Goal: Task Accomplishment & Management: Manage account settings

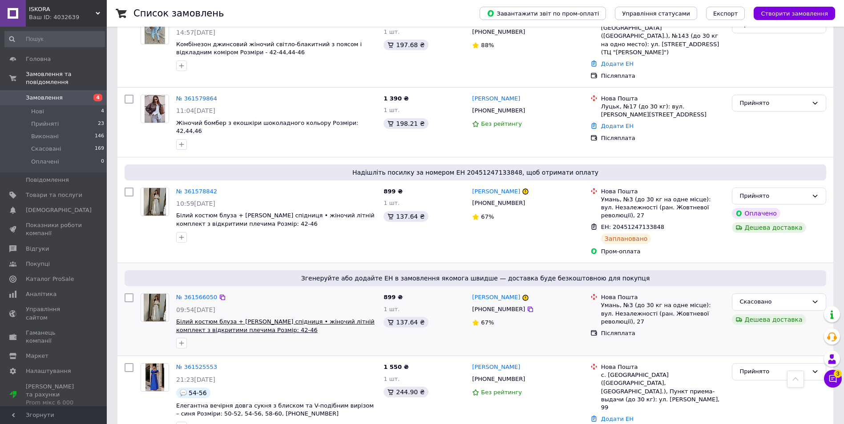
scroll to position [267, 0]
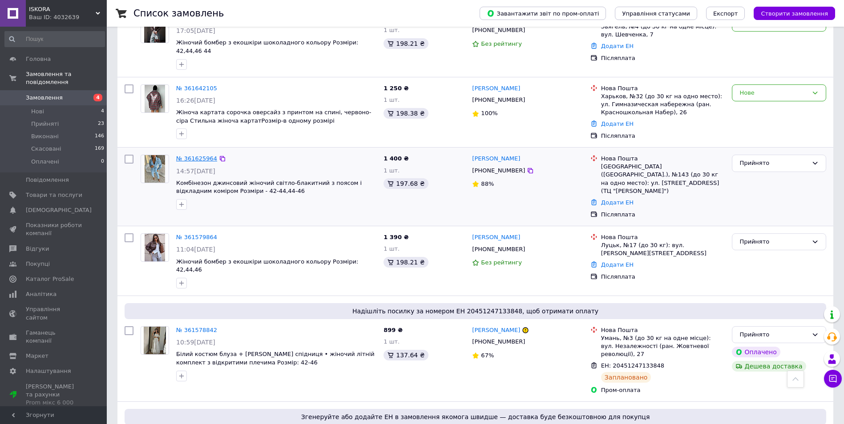
click at [189, 155] on link "№ 361625964" at bounding box center [196, 158] width 41 height 7
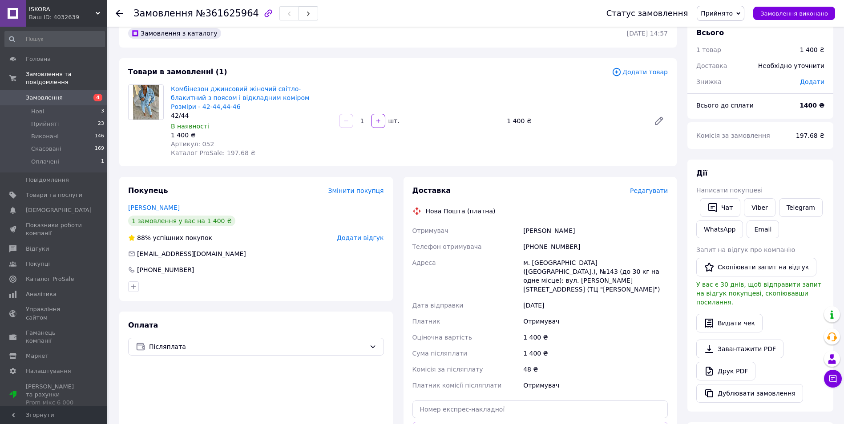
scroll to position [89, 0]
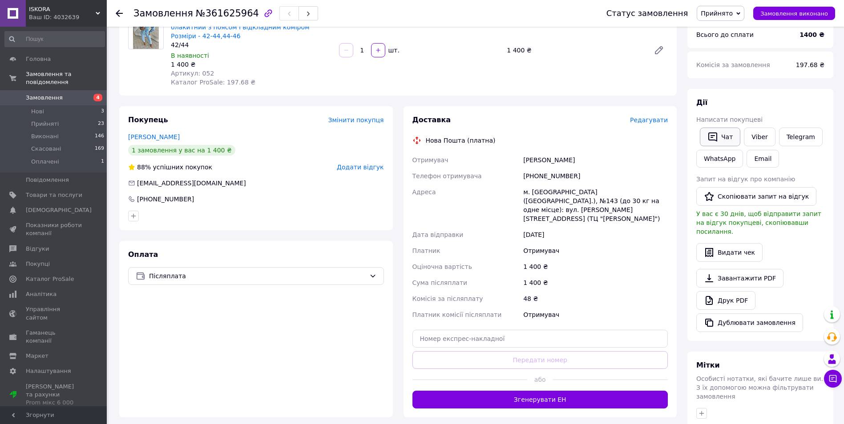
click at [716, 135] on icon "button" at bounding box center [712, 137] width 11 height 11
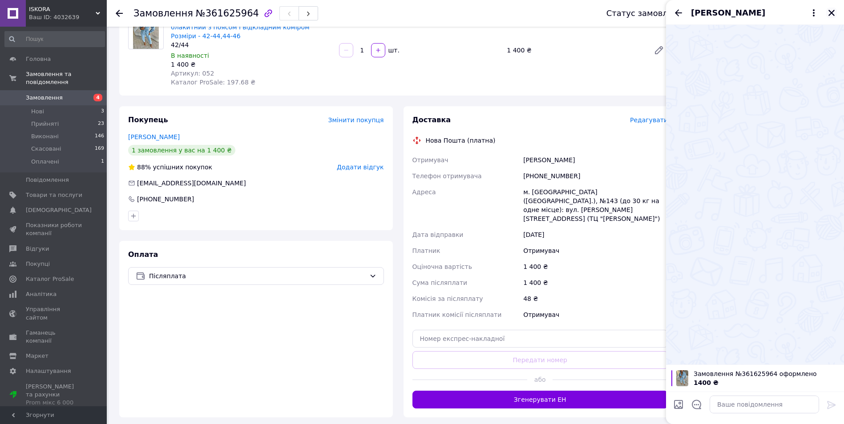
click at [830, 11] on icon "Закрити" at bounding box center [831, 13] width 6 height 6
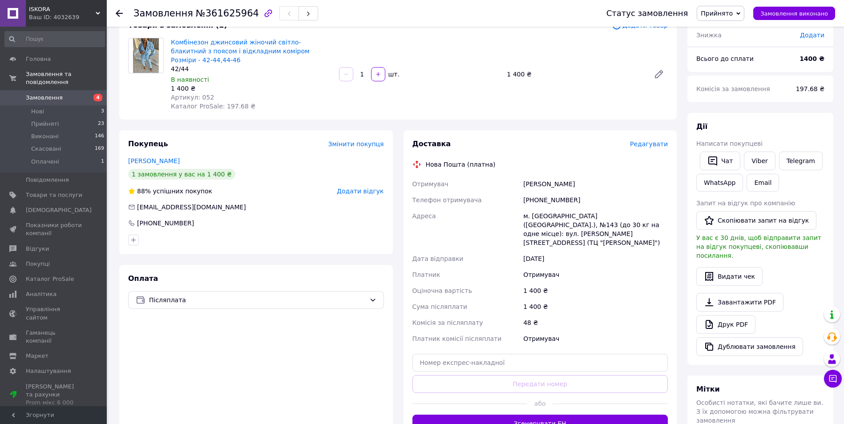
scroll to position [0, 0]
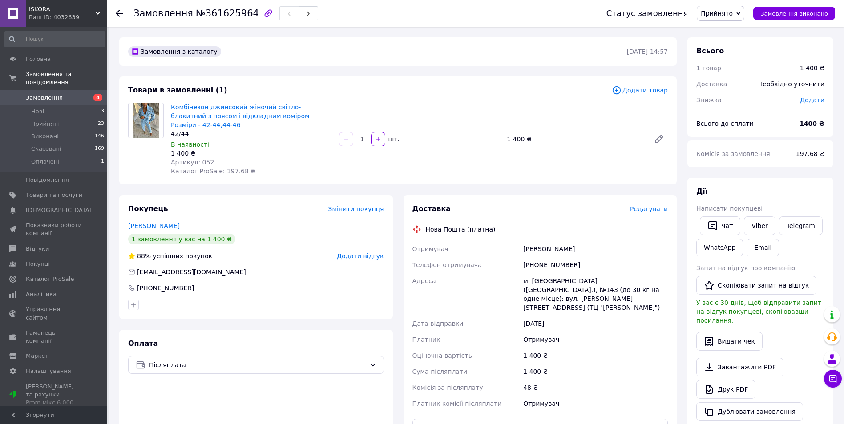
click at [538, 257] on div "+380971949024" at bounding box center [595, 265] width 148 height 16
copy div "380971949024"
click at [525, 241] on div "Кос Олена" at bounding box center [595, 249] width 148 height 16
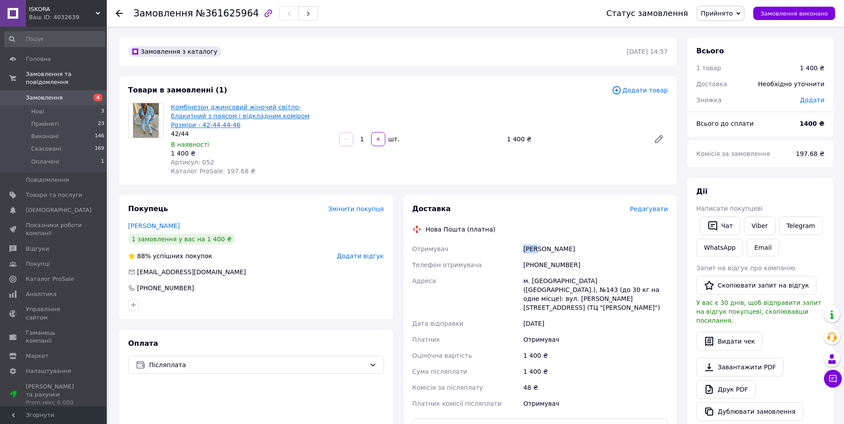
copy div "Кос"
click at [543, 241] on div "Кос Олена" at bounding box center [595, 249] width 148 height 16
copy div "Олена"
click at [534, 273] on div "м. Київ (Київська обл.), №143 (до 30 кг на одне місце): вул. Полярна, 17А (ТЦ "…" at bounding box center [595, 294] width 148 height 43
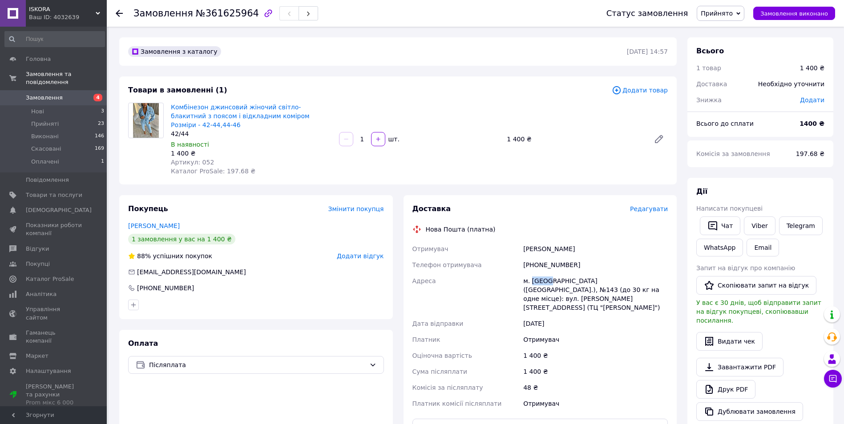
click at [534, 273] on div "м. Київ (Київська обл.), №143 (до 30 кг на одне місце): вул. Полярна, 17А (ТЦ "…" at bounding box center [595, 294] width 148 height 43
copy div "Київ"
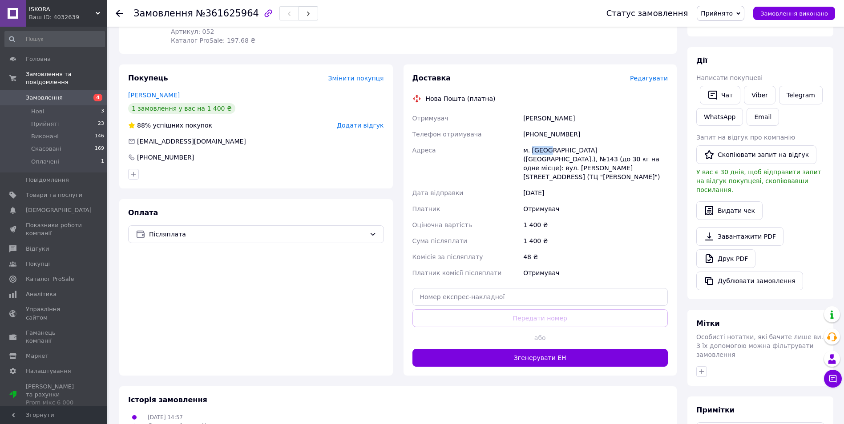
scroll to position [133, 0]
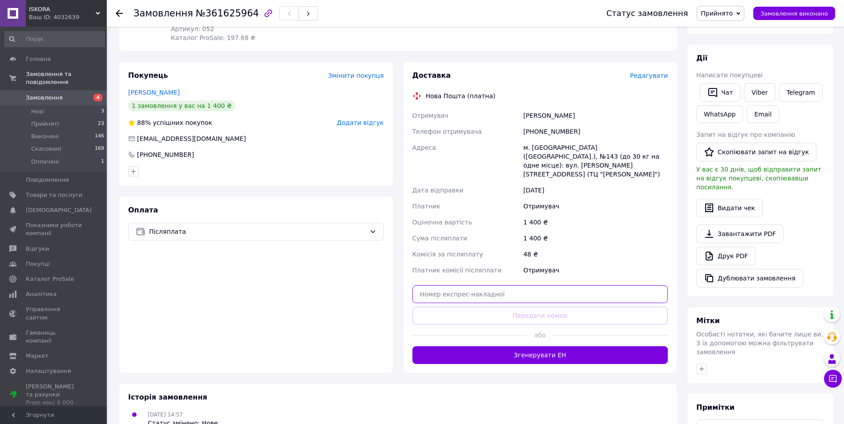
click at [466, 286] on input "text" at bounding box center [540, 295] width 256 height 18
paste input "20451247448908"
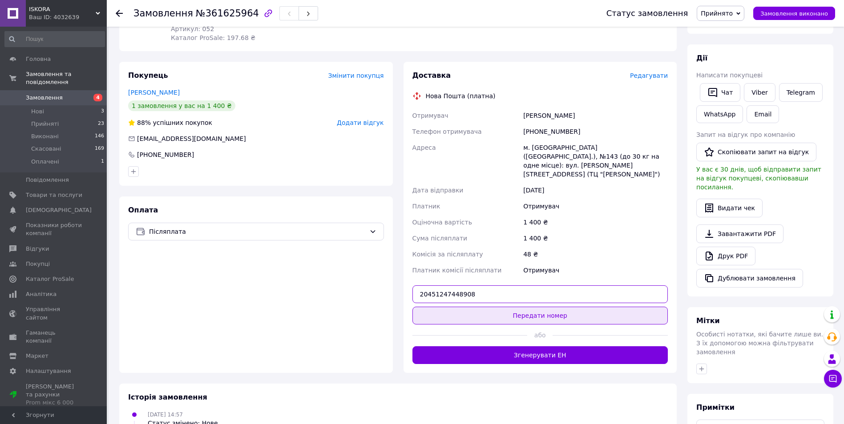
type input "20451247448908"
click at [468, 307] on button "Передати номер" at bounding box center [540, 316] width 256 height 18
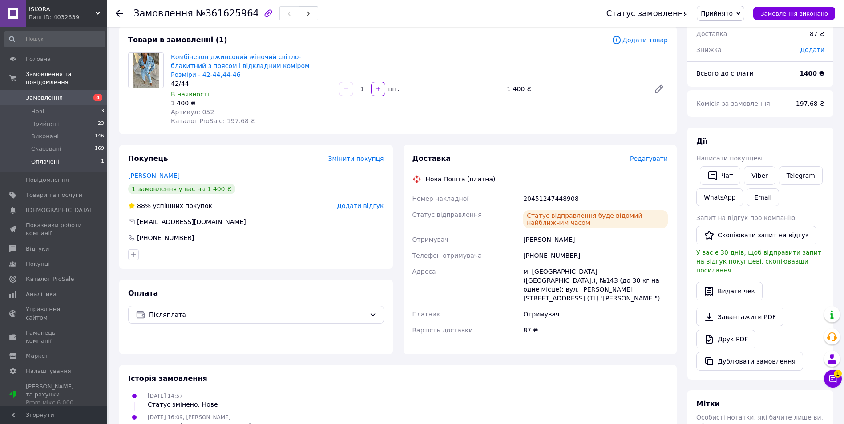
scroll to position [0, 0]
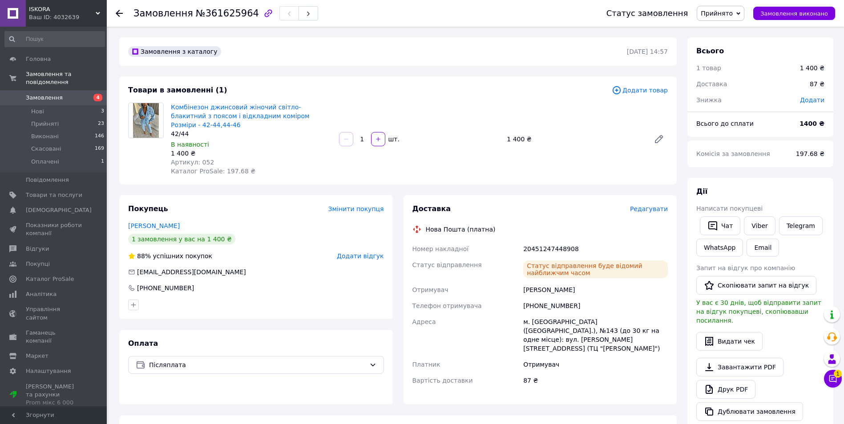
click at [71, 90] on link "Замовлення 4" at bounding box center [54, 97] width 109 height 15
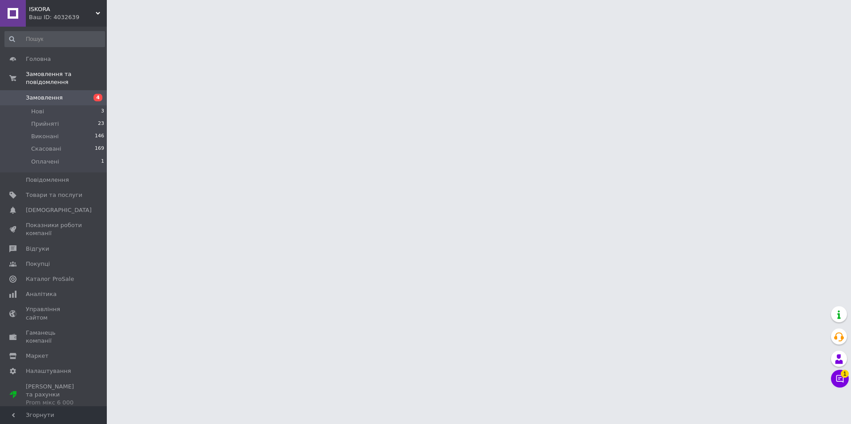
click at [834, 376] on button "Чат з покупцем 1" at bounding box center [840, 379] width 18 height 18
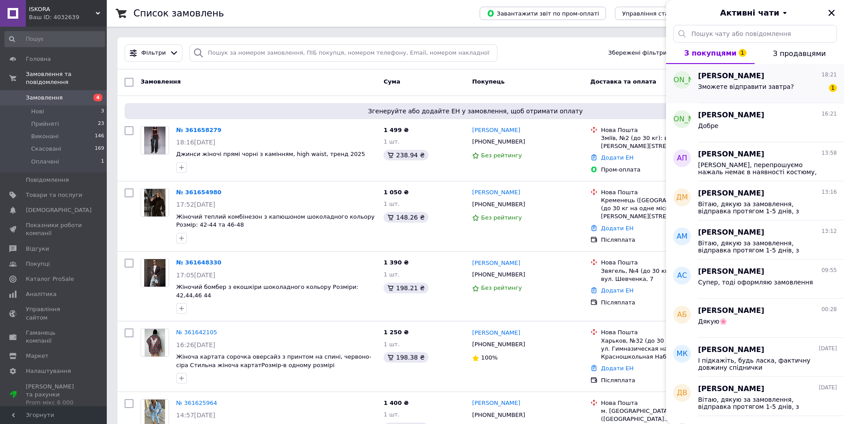
click at [734, 90] on span "Зможете відправити завтра?" at bounding box center [746, 86] width 96 height 7
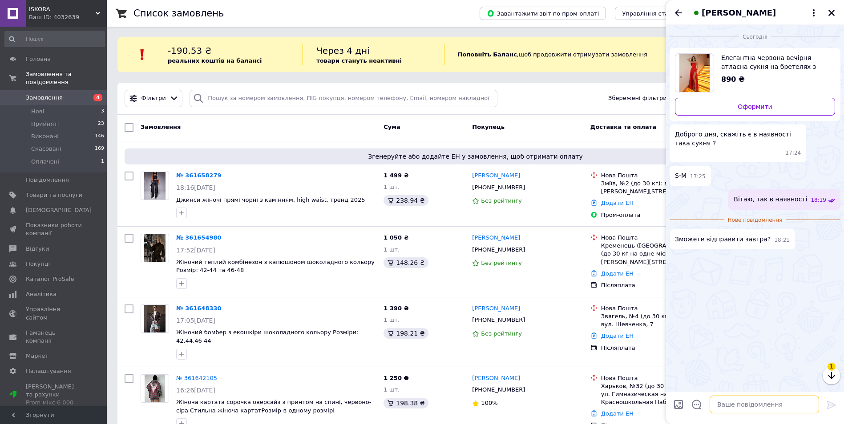
click at [736, 401] on textarea at bounding box center [764, 405] width 109 height 18
type textarea "Відправка буде в субботу або понеділок"
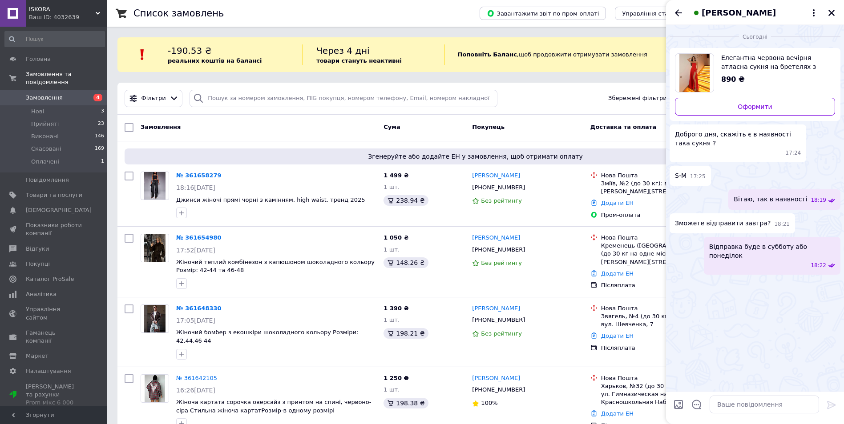
drag, startPoint x: 833, startPoint y: 16, endPoint x: 828, endPoint y: 19, distance: 6.2
click at [833, 16] on icon "Закрити" at bounding box center [831, 13] width 8 height 8
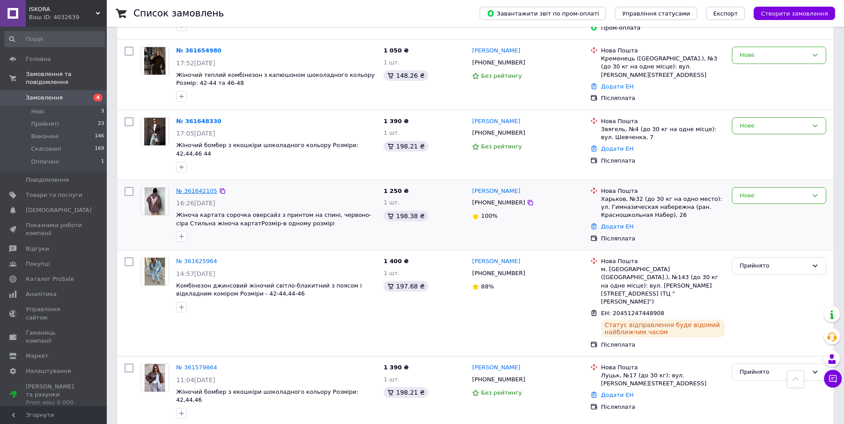
scroll to position [178, 0]
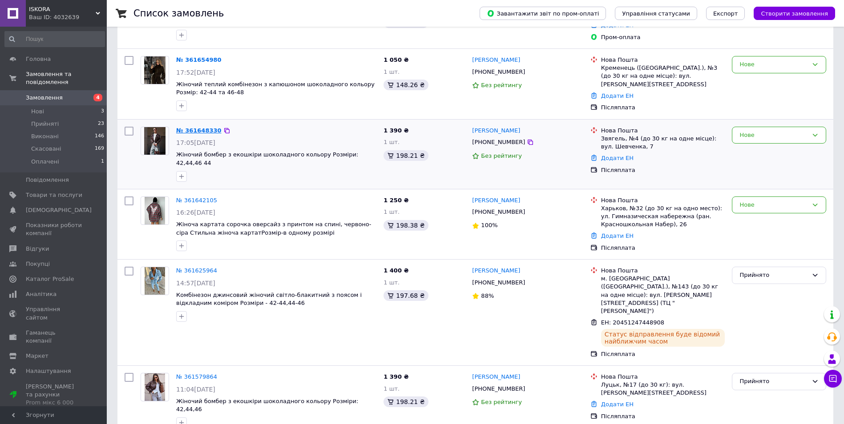
click at [198, 130] on link "№ 361648330" at bounding box center [198, 130] width 45 height 7
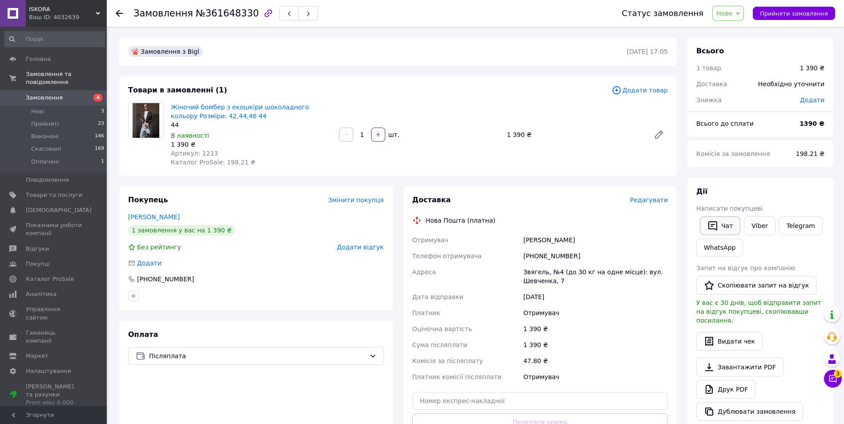
click at [710, 223] on icon "button" at bounding box center [712, 226] width 11 height 11
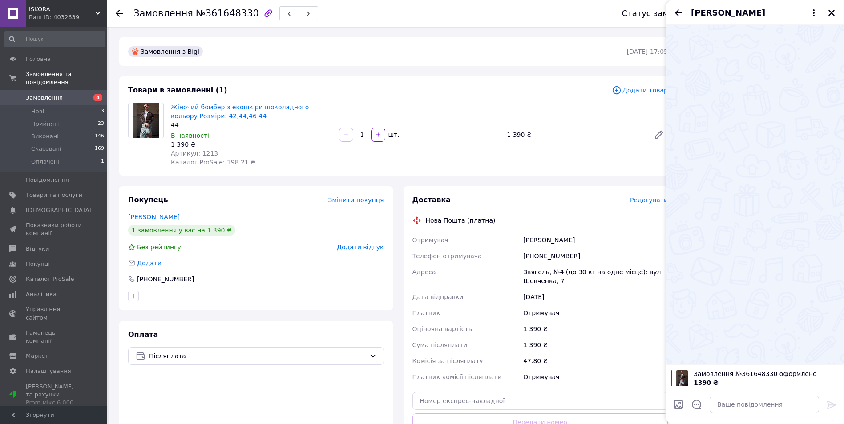
drag, startPoint x: 829, startPoint y: 11, endPoint x: 814, endPoint y: 17, distance: 16.8
click at [829, 12] on icon "Закрити" at bounding box center [831, 13] width 8 height 8
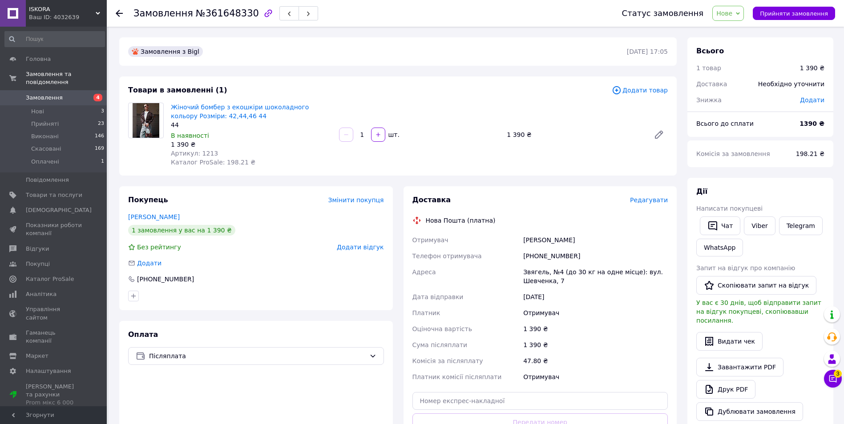
click at [726, 16] on span "Нове" at bounding box center [728, 13] width 32 height 15
click at [731, 30] on li "Прийнято" at bounding box center [733, 30] width 41 height 13
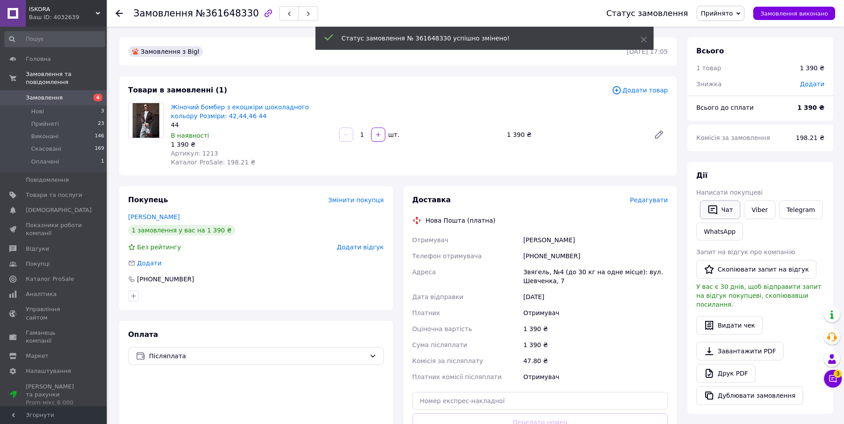
click at [721, 211] on div "Дії Написати покупцеві   Чат Viber Telegram WhatsApp Запит на відгук про компан…" at bounding box center [760, 288] width 128 height 234
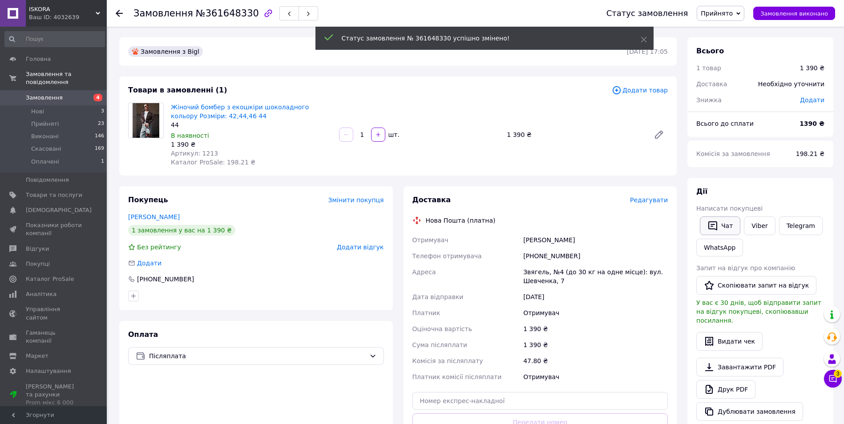
click at [726, 224] on button "Чат" at bounding box center [720, 226] width 40 height 19
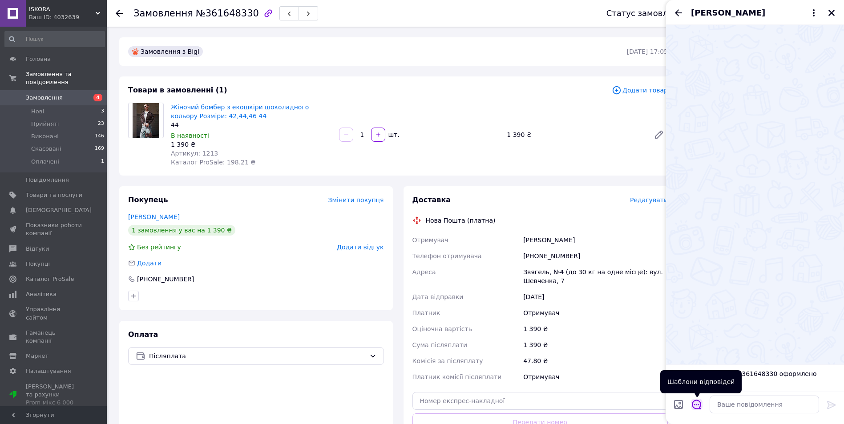
click at [697, 400] on icon "Відкрити шаблони відповідей" at bounding box center [697, 405] width 10 height 10
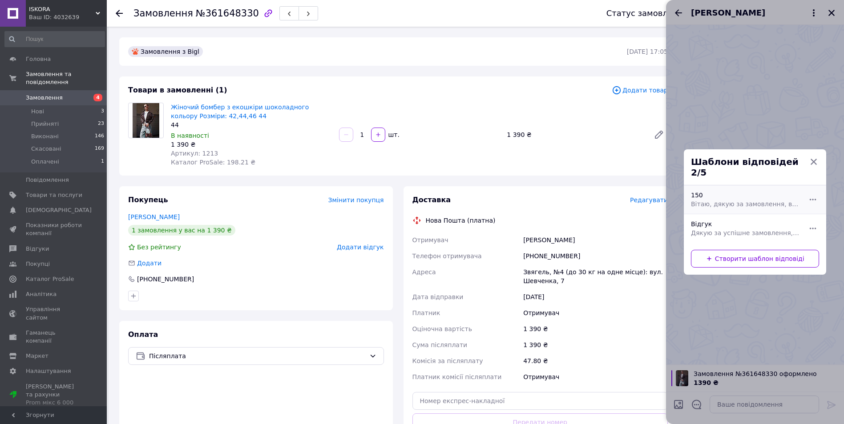
click at [729, 200] on span "Вітаю, дякую за замовлення, відправка протягом 1-5 днів, з передплатою 150 грн …" at bounding box center [745, 204] width 109 height 9
type textarea "Вітаю, дякую за замовлення, відправка протягом 1-5 днів, з передплатою 150 грн …"
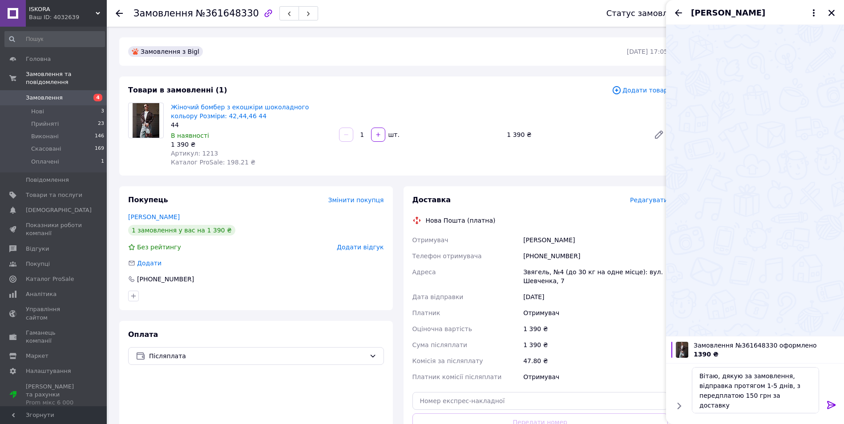
click at [834, 407] on icon at bounding box center [831, 405] width 11 height 11
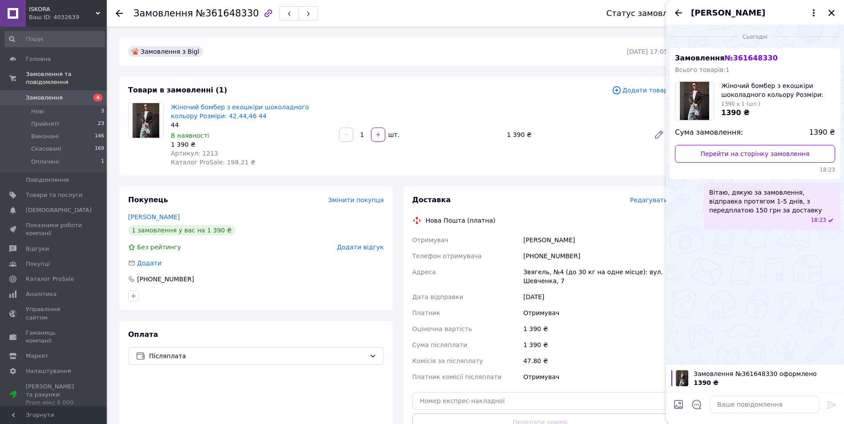
click at [681, 14] on icon "Назад" at bounding box center [678, 13] width 11 height 11
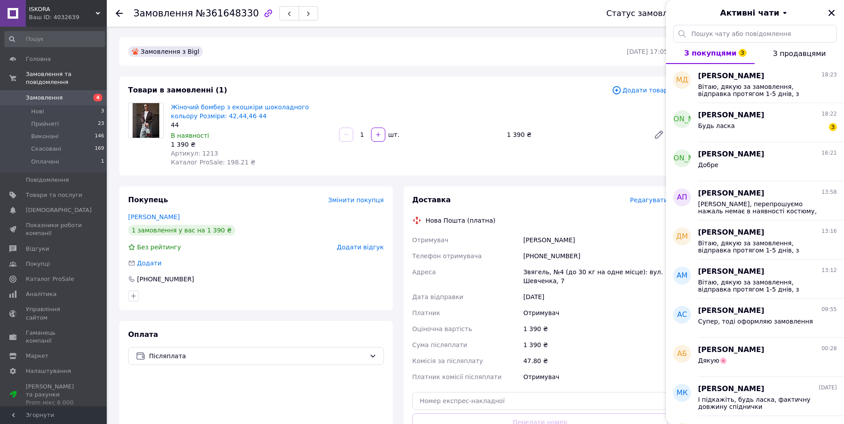
drag, startPoint x: 834, startPoint y: 14, endPoint x: 824, endPoint y: 19, distance: 11.3
click at [834, 14] on icon "Закрити" at bounding box center [831, 13] width 8 height 8
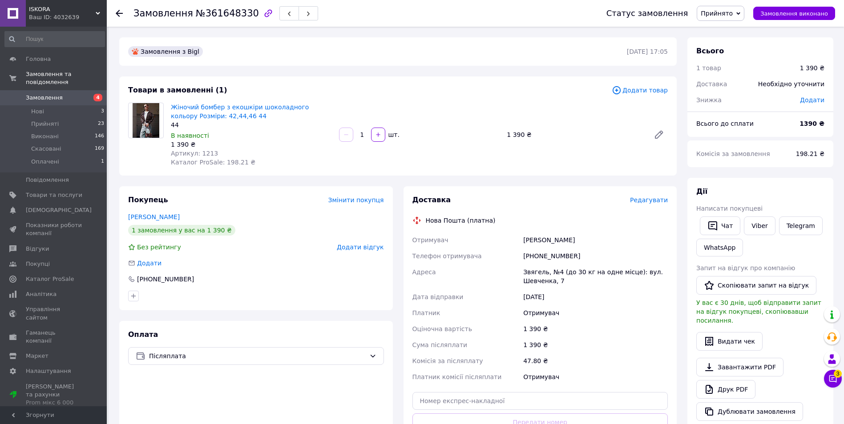
click at [77, 94] on span "Замовлення" at bounding box center [54, 98] width 56 height 8
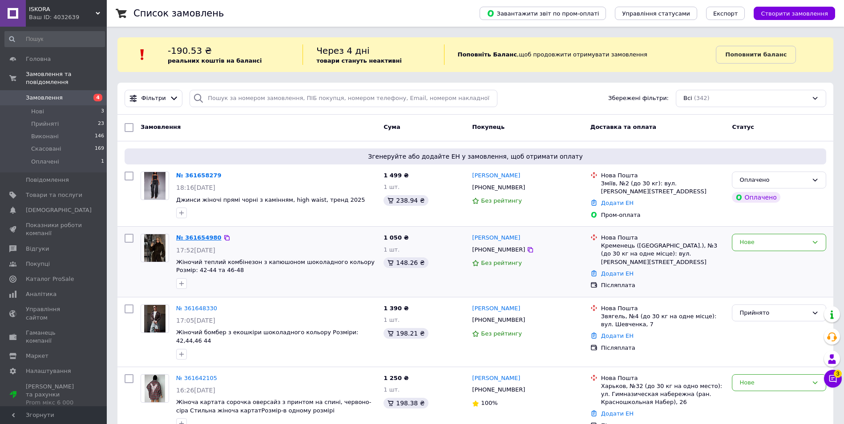
click at [202, 235] on link "№ 361654980" at bounding box center [198, 237] width 45 height 7
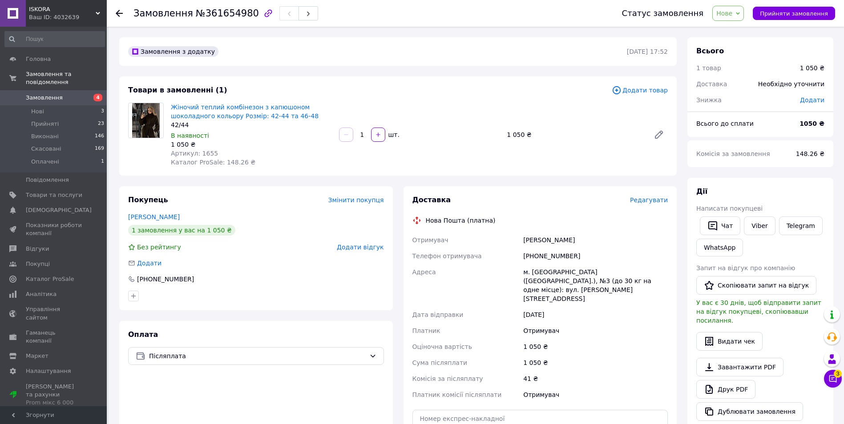
click at [208, 153] on span "Артикул: 1655" at bounding box center [194, 153] width 47 height 7
copy span "1655"
click at [494, 177] on div "Замовлення з додатку 12.09.2025 | 17:52 Товари в замовленні (1) Додати товар Жі…" at bounding box center [398, 341] width 568 height 608
click at [711, 221] on icon "button" at bounding box center [712, 226] width 11 height 11
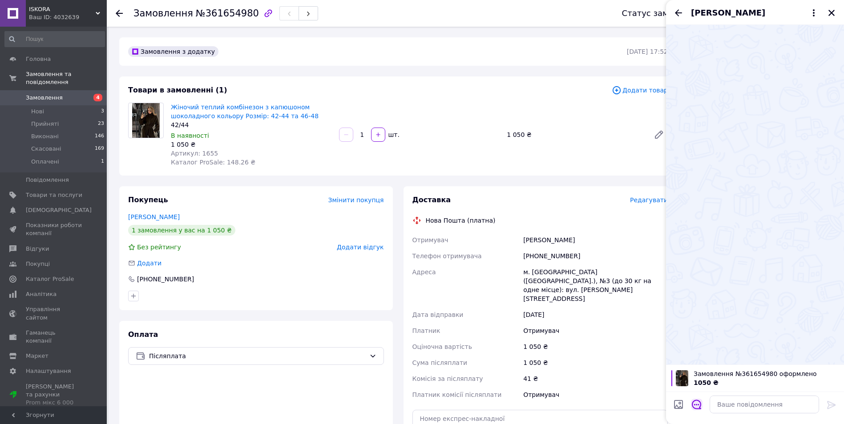
click at [697, 403] on icon "Відкрити шаблони відповідей" at bounding box center [697, 405] width 10 height 10
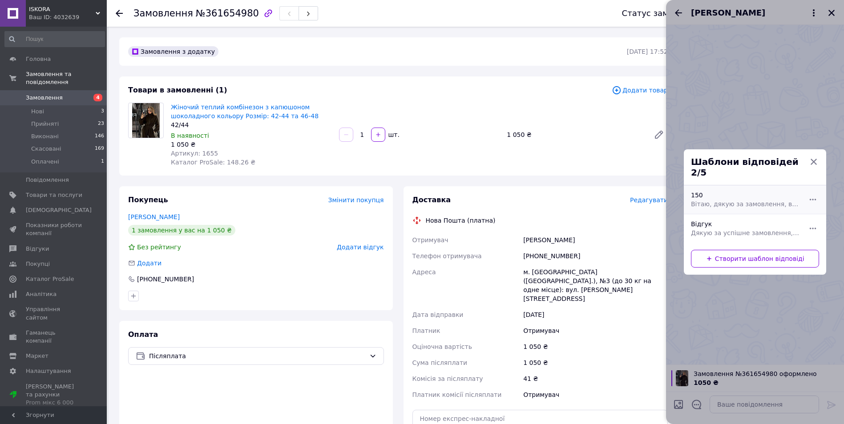
click at [728, 204] on div "150 Вітаю, дякую за замовлення, відправка протягом 1-5 днів, з передплатою 150 …" at bounding box center [745, 199] width 116 height 25
type textarea "Вітаю, дякую за замовлення, відправка протягом 1-5 днів, з передплатою 150 грн …"
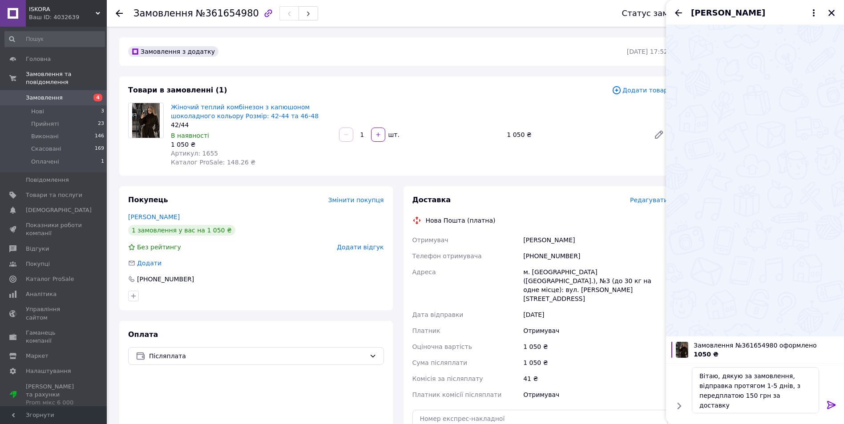
click at [831, 404] on icon at bounding box center [831, 405] width 11 height 11
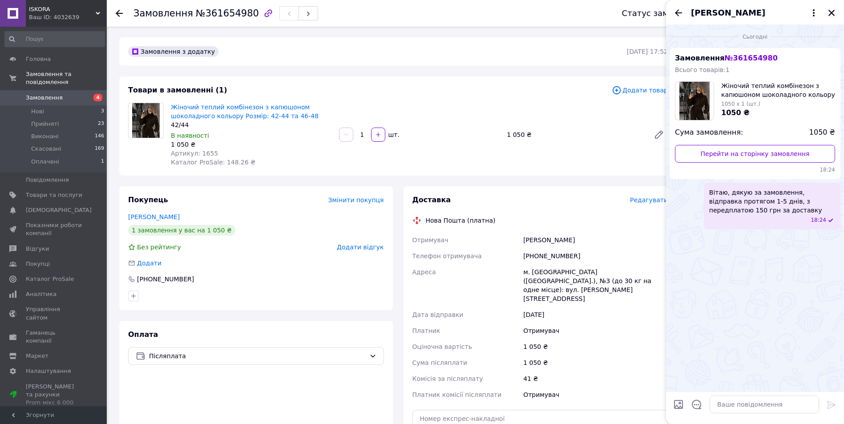
click at [826, 12] on div "Вікторія Кравцова" at bounding box center [755, 12] width 178 height 25
click at [829, 13] on icon "Закрити" at bounding box center [831, 13] width 8 height 8
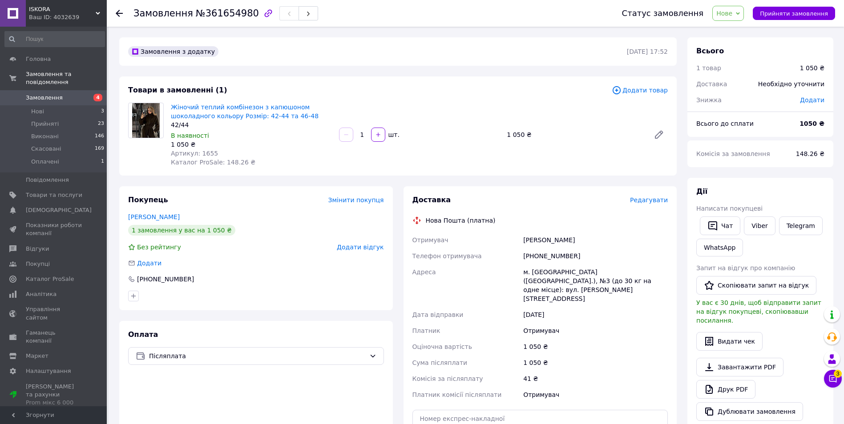
click at [744, 12] on span "Нове" at bounding box center [728, 13] width 32 height 15
click at [742, 26] on li "Прийнято" at bounding box center [733, 30] width 41 height 13
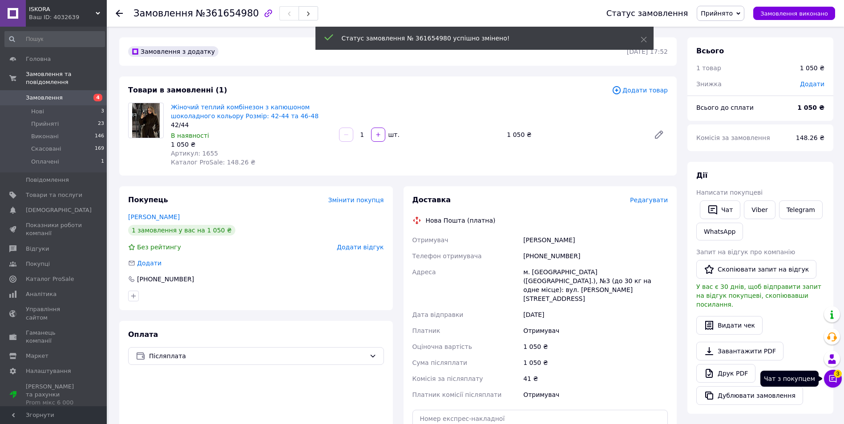
click at [830, 382] on icon at bounding box center [832, 379] width 9 height 9
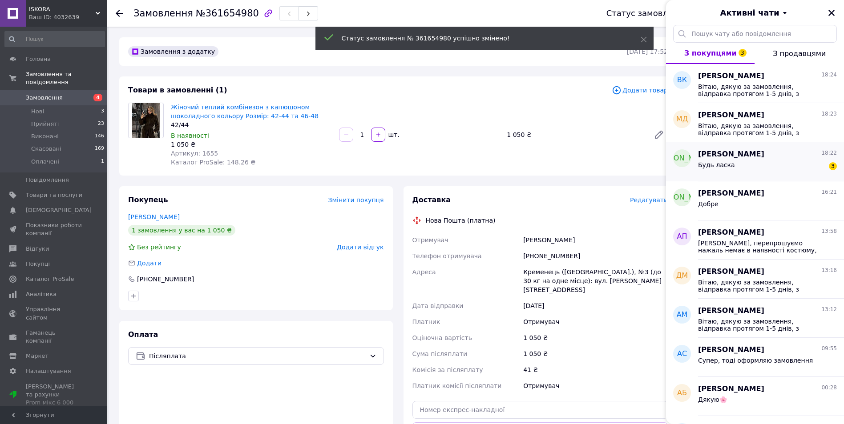
click at [744, 168] on div "Будь ласка 3" at bounding box center [767, 167] width 139 height 14
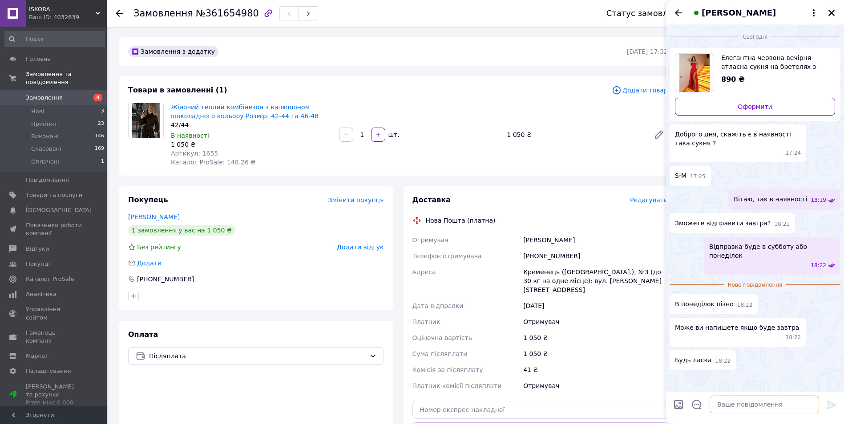
click at [734, 406] on textarea at bounding box center [764, 405] width 109 height 18
type textarea "Т"
type textarea "Так, завтра до обіду можемо написати чи встигнем відправити"
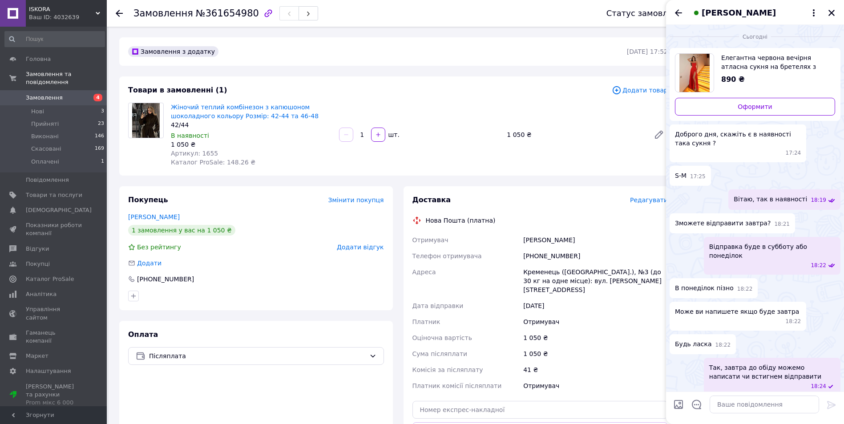
drag, startPoint x: 678, startPoint y: 12, endPoint x: 686, endPoint y: 12, distance: 8.0
click at [678, 12] on icon "Назад" at bounding box center [678, 13] width 11 height 11
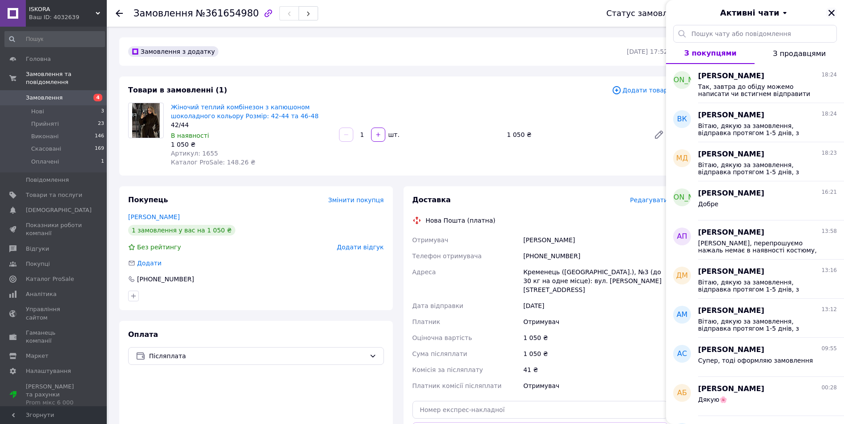
click at [833, 14] on icon "Закрити" at bounding box center [831, 13] width 8 height 8
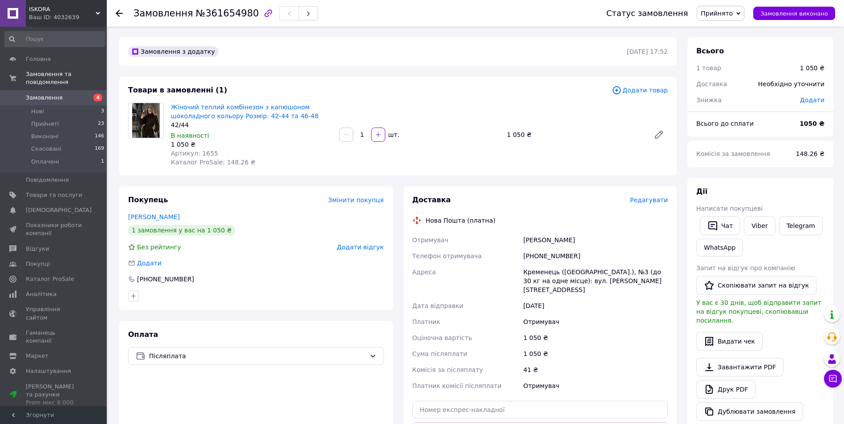
click at [65, 94] on span "Замовлення" at bounding box center [54, 98] width 56 height 8
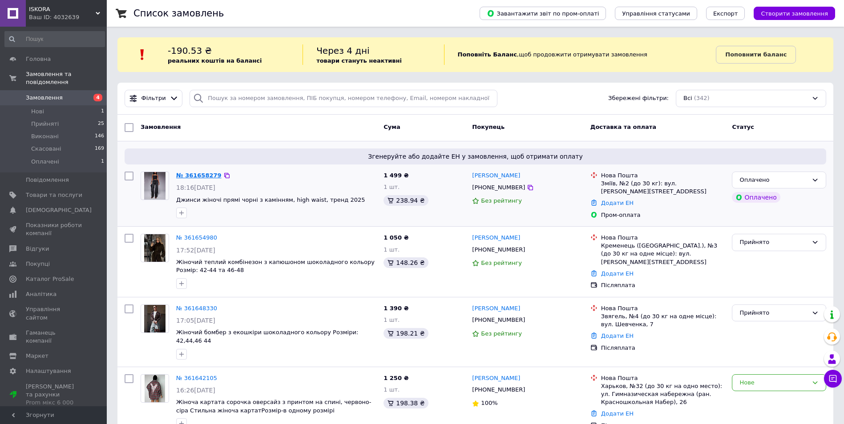
click at [195, 178] on link "№ 361658279" at bounding box center [198, 175] width 45 height 7
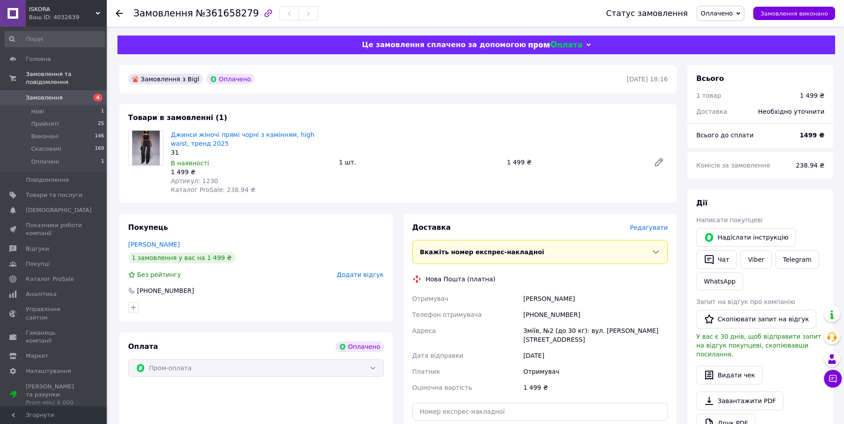
click at [209, 184] on span "Артикул: 1230" at bounding box center [194, 180] width 47 height 7
copy span "1230"
click at [232, 266] on div "Покупець Біляк Анастасія 1 замовлення у вас на 1 499 ₴ Без рейтингу Додати відг…" at bounding box center [256, 268] width 274 height 108
click at [725, 14] on span "Оплачено" at bounding box center [717, 13] width 32 height 7
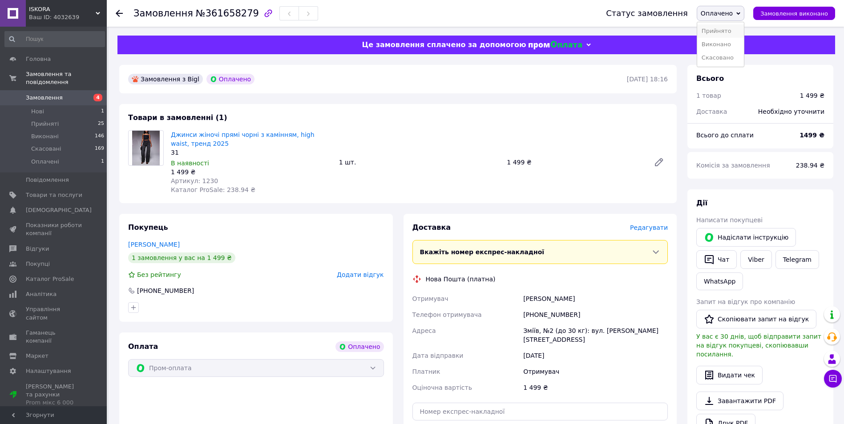
click at [723, 29] on li "Прийнято" at bounding box center [720, 30] width 47 height 13
drag, startPoint x: 203, startPoint y: 182, endPoint x: 198, endPoint y: 183, distance: 5.4
click at [198, 183] on div "Артикул: 1230" at bounding box center [251, 181] width 161 height 9
copy span "1230"
click at [534, 313] on div "+380669143721" at bounding box center [595, 315] width 148 height 16
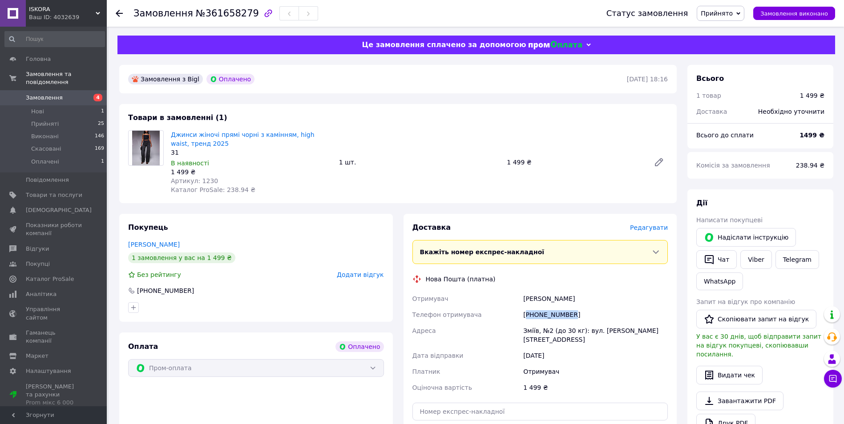
click at [534, 313] on div "+380669143721" at bounding box center [595, 315] width 148 height 16
copy div "380669143721"
click at [530, 301] on div "Біляк Анастасія" at bounding box center [595, 299] width 148 height 16
copy div "Біляк"
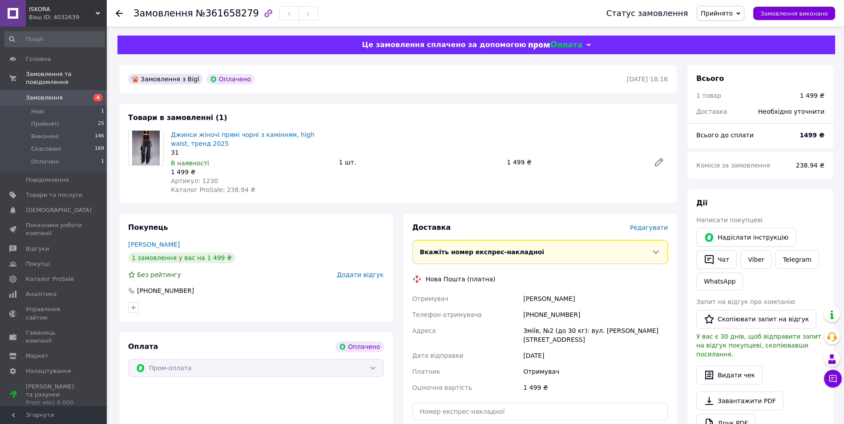
click at [543, 291] on div "Біляк Анастасія" at bounding box center [595, 299] width 148 height 16
copy div "Анастасія"
click at [528, 317] on div "+380669143721" at bounding box center [595, 315] width 148 height 16
click at [527, 331] on div "Зміїв, №2 (до 30 кг): вул. Покровська, 21а" at bounding box center [595, 335] width 148 height 25
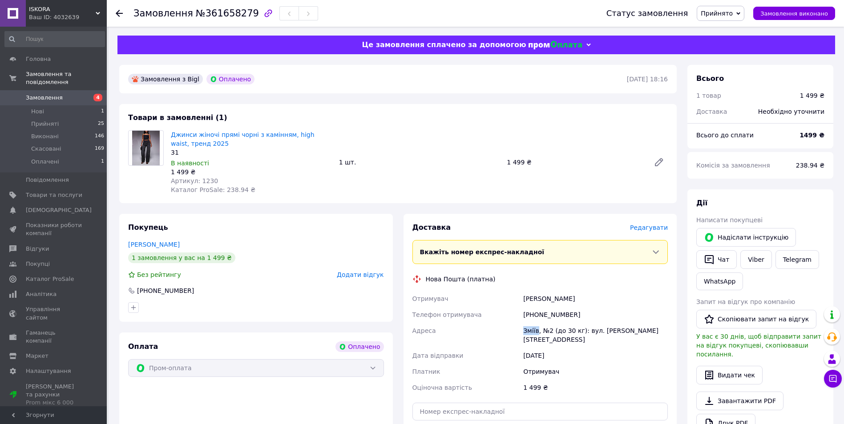
click at [527, 332] on div "Зміїв, №2 (до 30 кг): вул. Покровська, 21а" at bounding box center [595, 335] width 148 height 25
click at [76, 94] on span "Замовлення" at bounding box center [54, 98] width 56 height 8
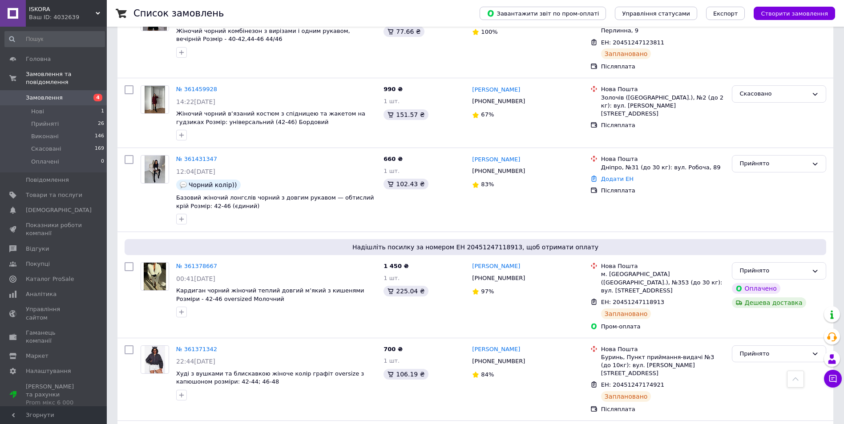
scroll to position [1309, 0]
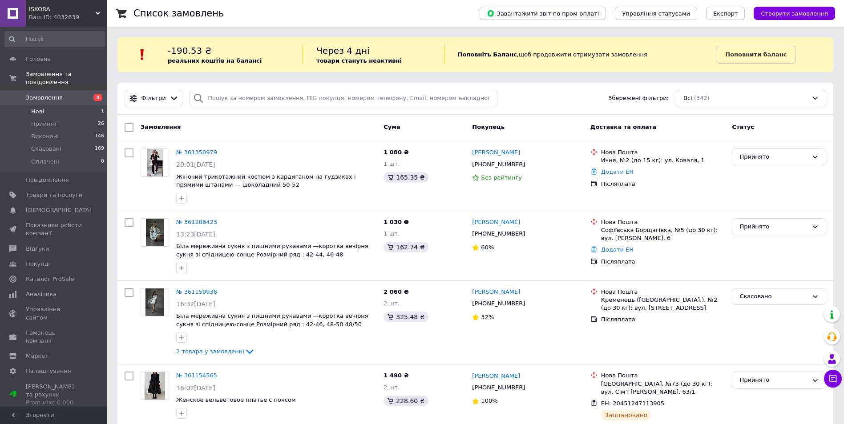
click at [60, 105] on li "Нові 1" at bounding box center [54, 111] width 109 height 12
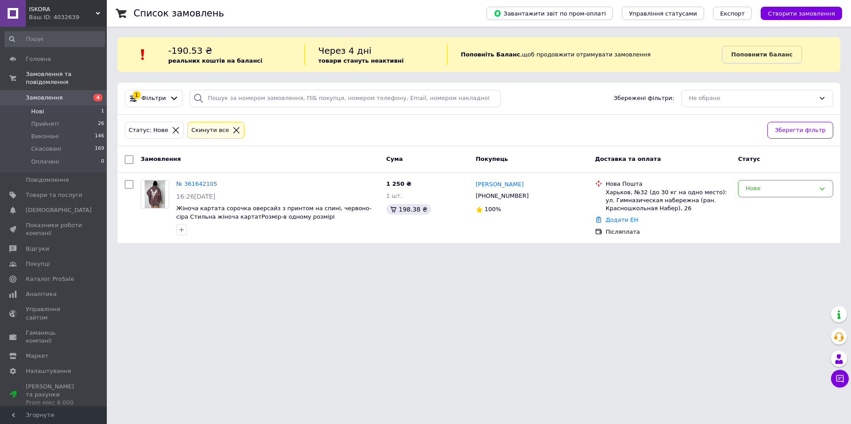
click at [79, 94] on span "Замовлення" at bounding box center [54, 98] width 56 height 8
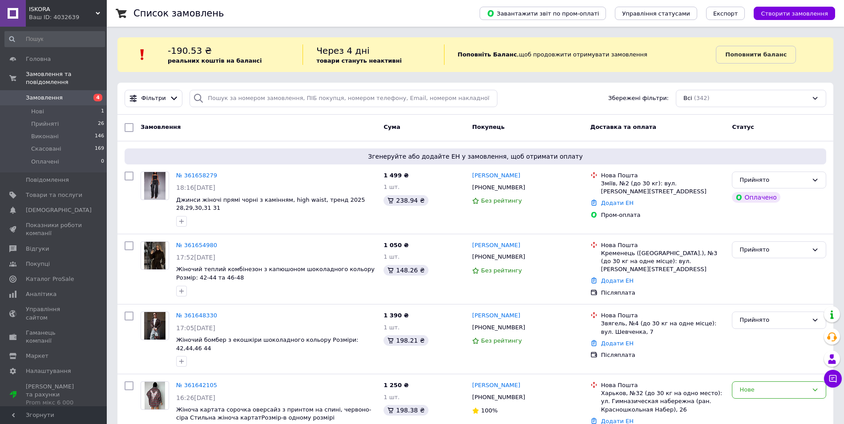
click at [825, 373] on button "Чат з покупцем" at bounding box center [833, 379] width 18 height 18
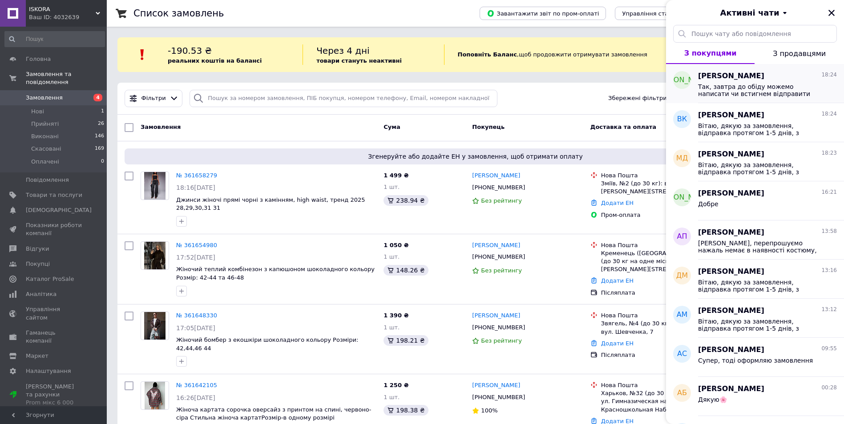
click at [736, 87] on span "Так, завтра до обіду можемо написати чи встигнем відправити" at bounding box center [761, 90] width 126 height 14
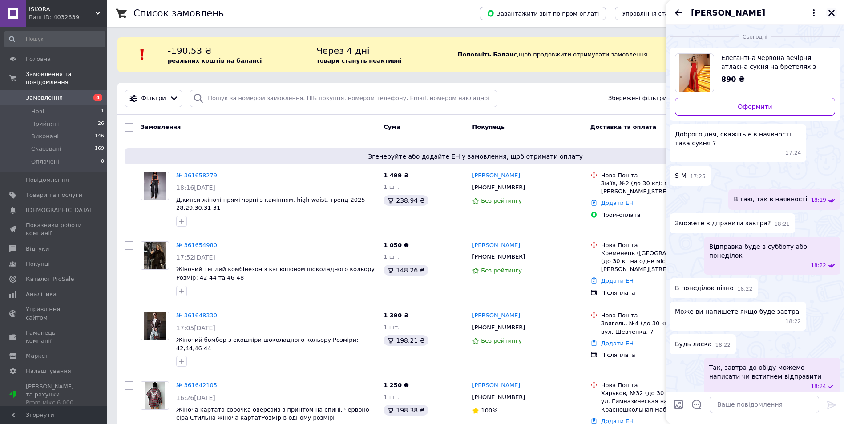
click at [832, 13] on icon "Закрити" at bounding box center [831, 13] width 6 height 6
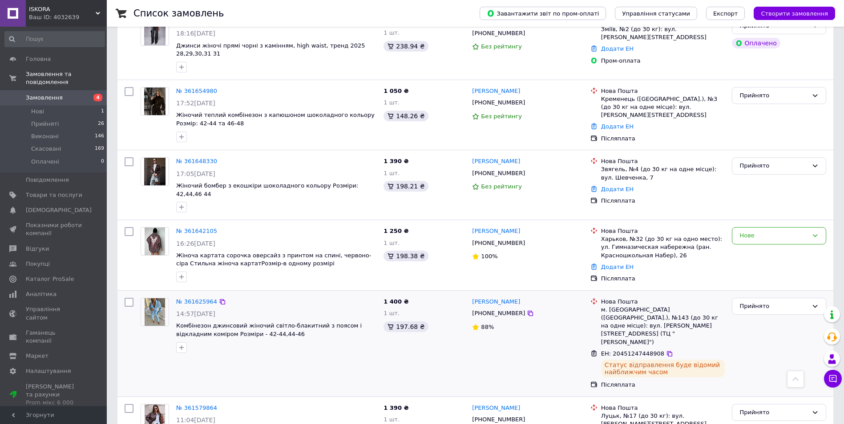
scroll to position [133, 0]
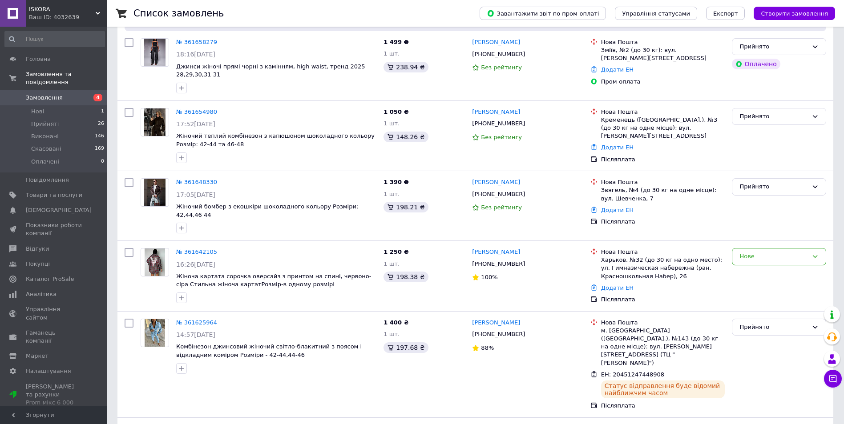
click at [831, 376] on icon at bounding box center [833, 379] width 8 height 8
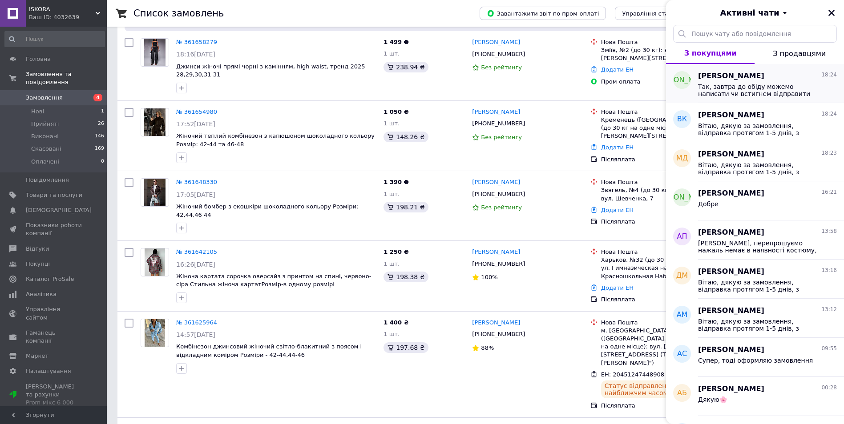
click at [737, 85] on span "Так, завтра до обіду можемо написати чи встигнем відправити" at bounding box center [761, 90] width 126 height 14
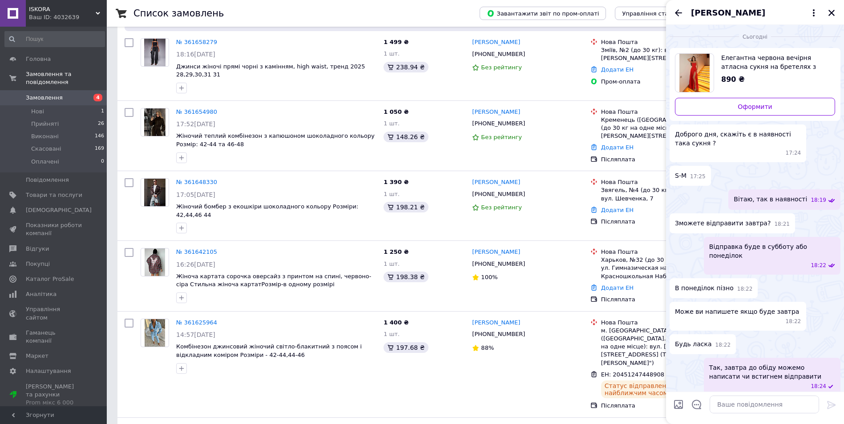
click at [704, 71] on img "Переглянути товар" at bounding box center [694, 73] width 31 height 38
click at [71, 94] on span "Замовлення" at bounding box center [54, 98] width 56 height 8
click at [674, 9] on icon "Назад" at bounding box center [678, 13] width 11 height 11
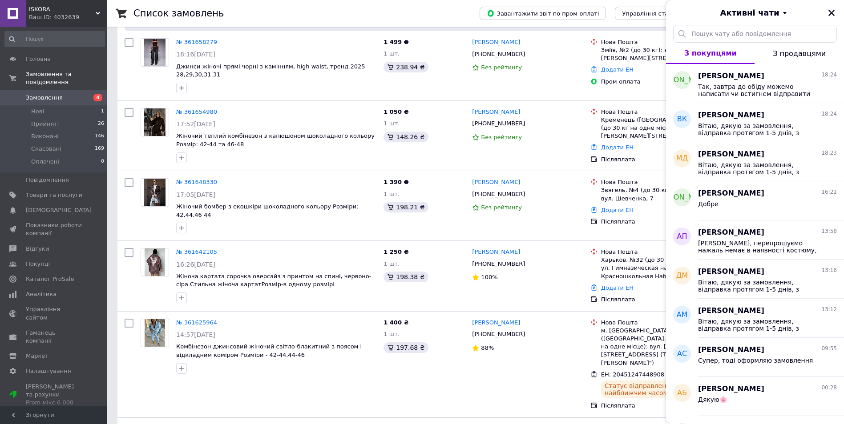
click at [821, 10] on div "Активні чати" at bounding box center [755, 12] width 178 height 25
click at [829, 9] on icon "Закрити" at bounding box center [831, 13] width 8 height 8
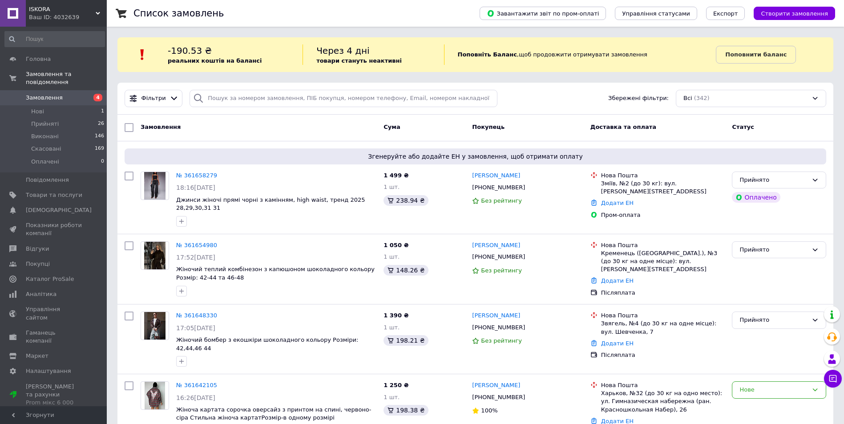
click at [73, 94] on span "Замовлення" at bounding box center [54, 98] width 56 height 8
click at [60, 94] on span "Замовлення" at bounding box center [54, 98] width 56 height 8
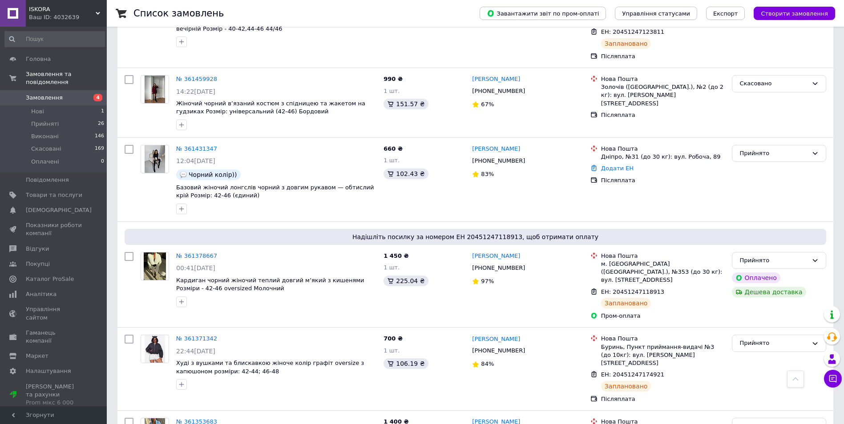
scroll to position [1317, 0]
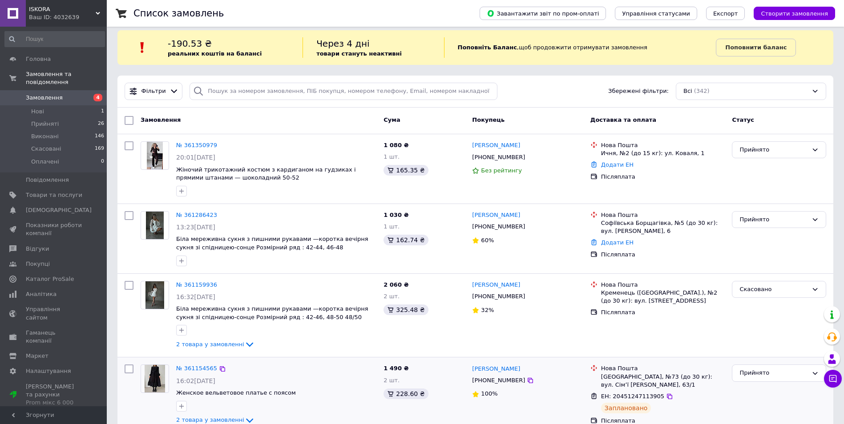
scroll to position [2, 0]
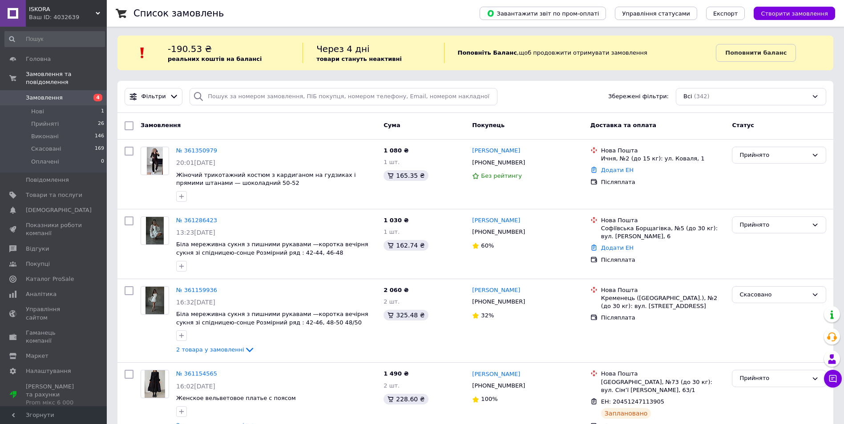
click at [62, 94] on link "Замовлення 4" at bounding box center [54, 97] width 109 height 15
click at [60, 94] on span "Замовлення" at bounding box center [54, 98] width 56 height 8
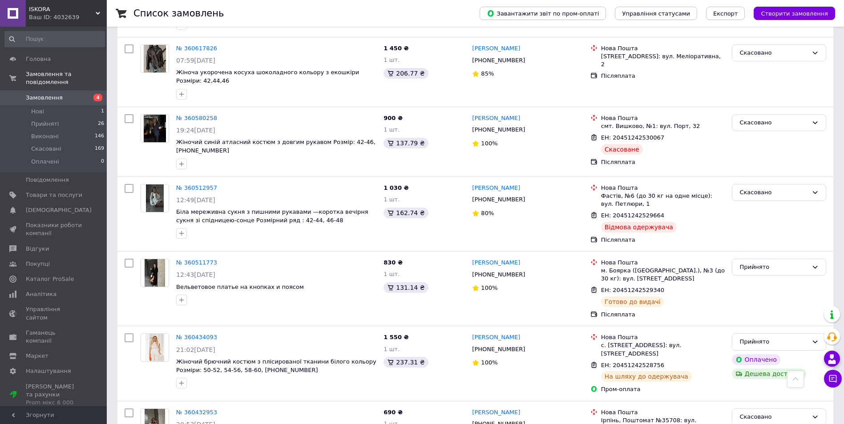
scroll to position [1247, 0]
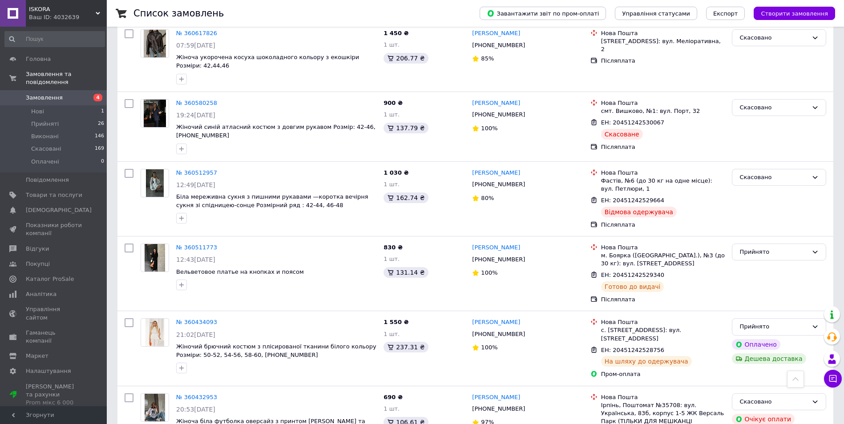
drag, startPoint x: 178, startPoint y: 404, endPoint x: 192, endPoint y: 404, distance: 13.8
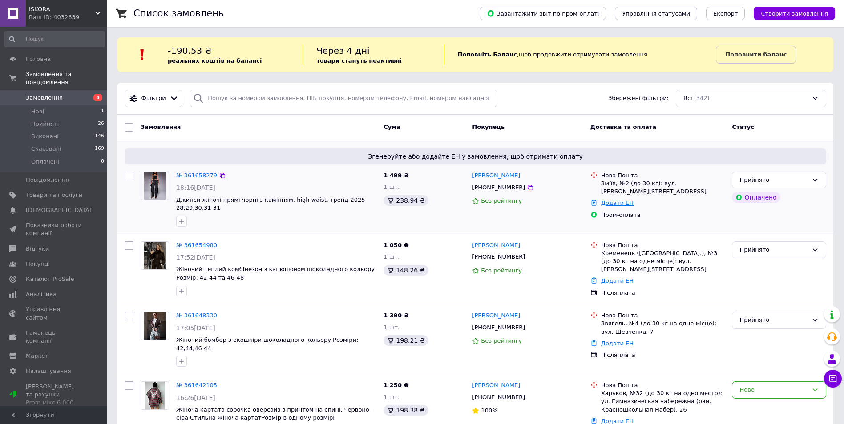
click at [616, 200] on link "Додати ЕН" at bounding box center [617, 203] width 32 height 7
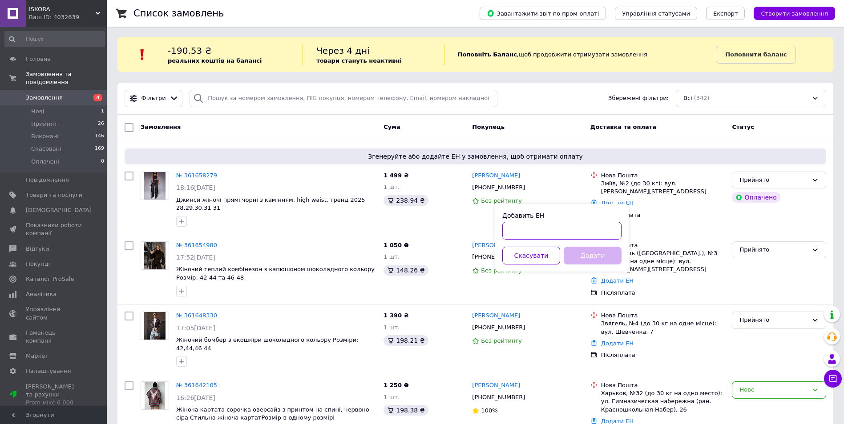
click at [554, 228] on input "Добавить ЕН" at bounding box center [561, 231] width 119 height 18
paste input "20451247452414"
type input "20451247452414"
click at [586, 257] on button "Додати" at bounding box center [593, 256] width 58 height 18
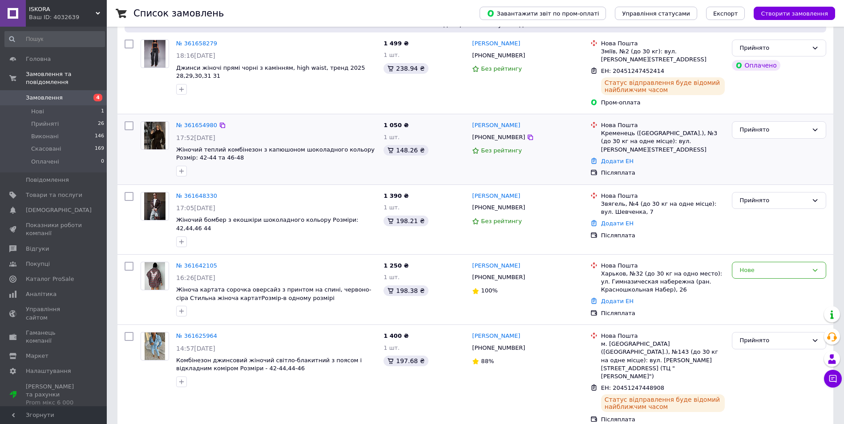
scroll to position [133, 0]
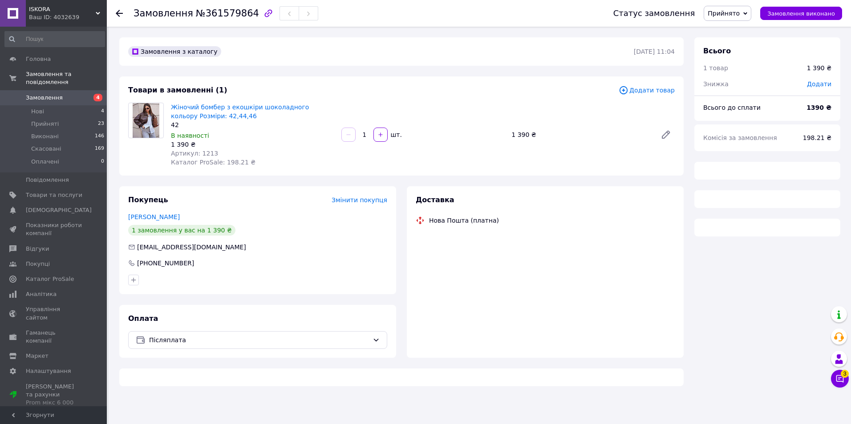
click at [833, 376] on button "Чат з покупцем 3" at bounding box center [840, 379] width 18 height 18
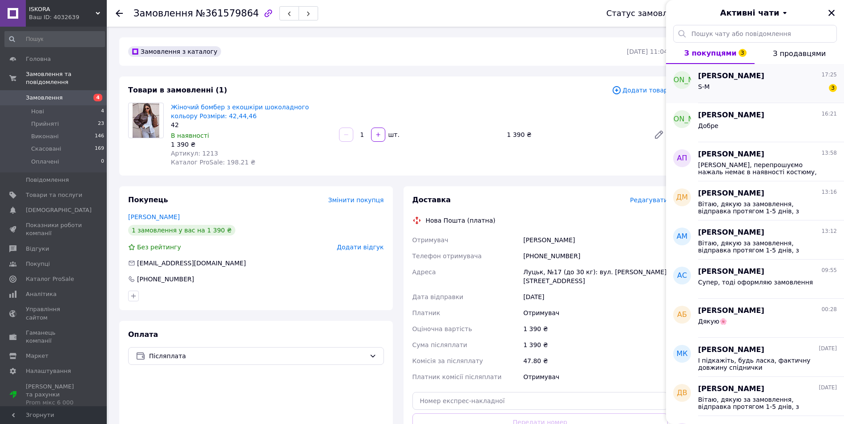
click at [740, 89] on div "S-M 3" at bounding box center [767, 88] width 139 height 14
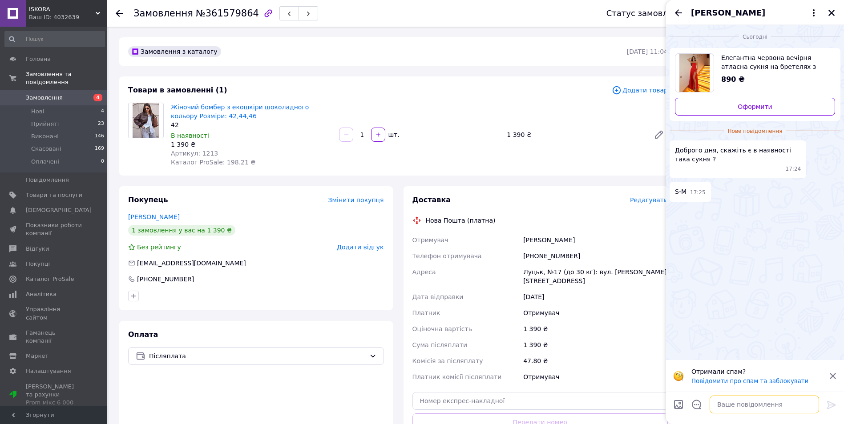
click at [726, 404] on textarea at bounding box center [764, 405] width 109 height 18
click at [737, 410] on textarea at bounding box center [764, 405] width 109 height 18
type textarea "Вітаю, так в наявності"
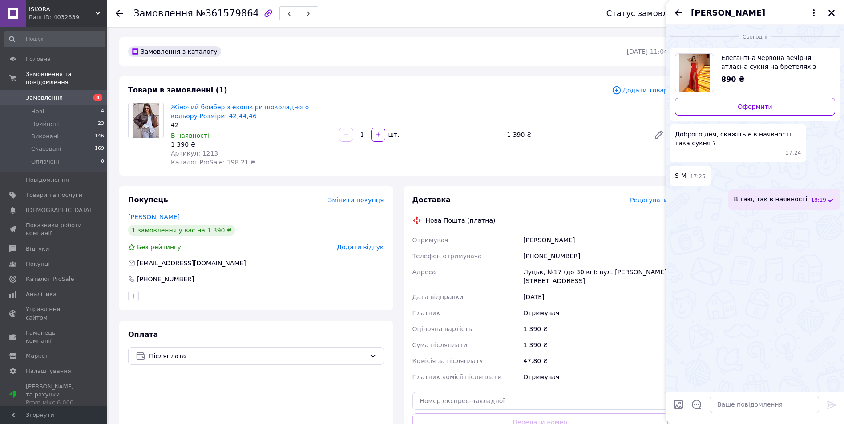
click at [672, 15] on div "[PERSON_NAME]" at bounding box center [755, 12] width 178 height 25
click at [678, 15] on icon "Назад" at bounding box center [678, 12] width 7 height 7
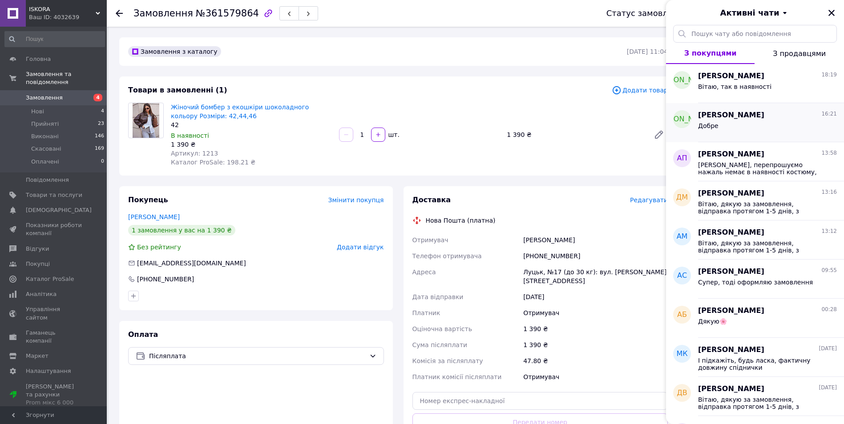
click at [741, 119] on span "[PERSON_NAME]" at bounding box center [731, 115] width 66 height 10
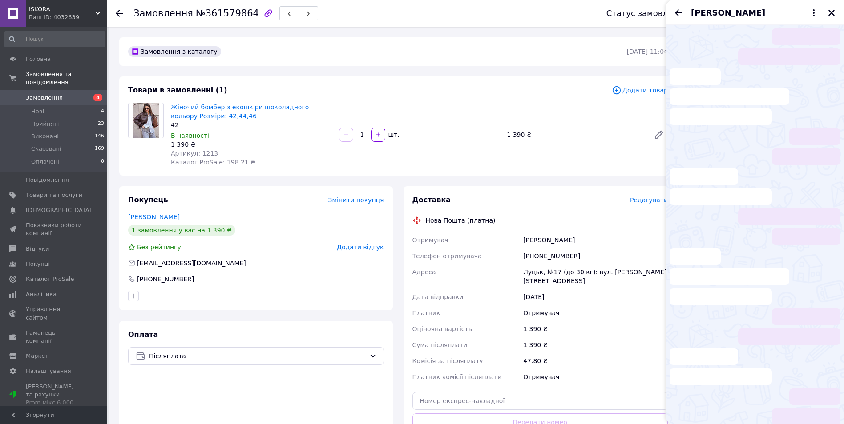
scroll to position [69, 0]
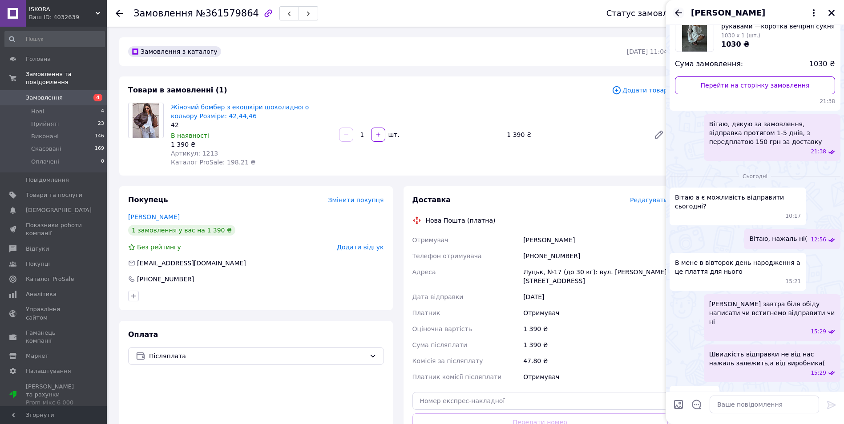
click at [677, 13] on icon "Назад" at bounding box center [678, 13] width 11 height 11
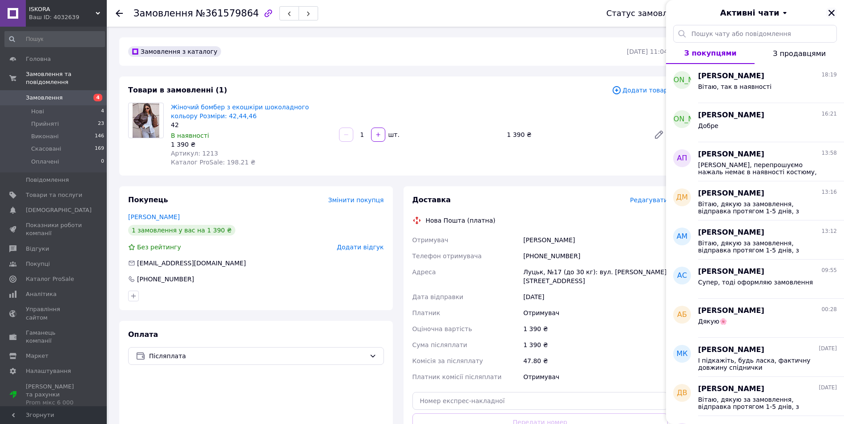
click at [832, 11] on icon "Закрити" at bounding box center [831, 13] width 8 height 8
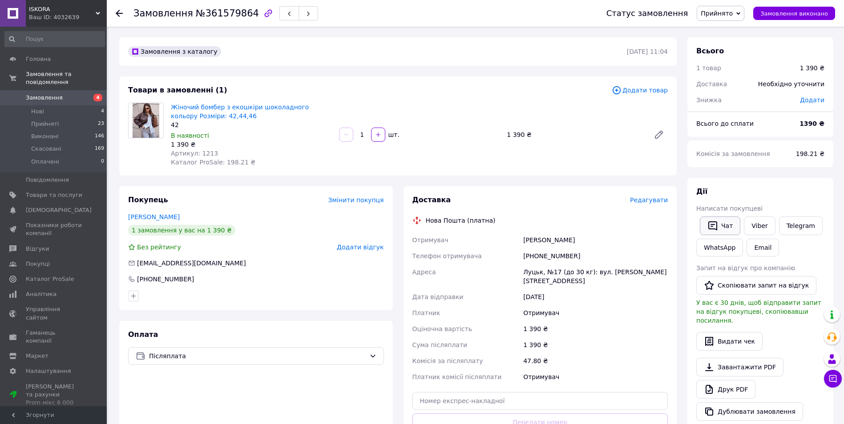
click at [710, 224] on icon "button" at bounding box center [712, 226] width 11 height 11
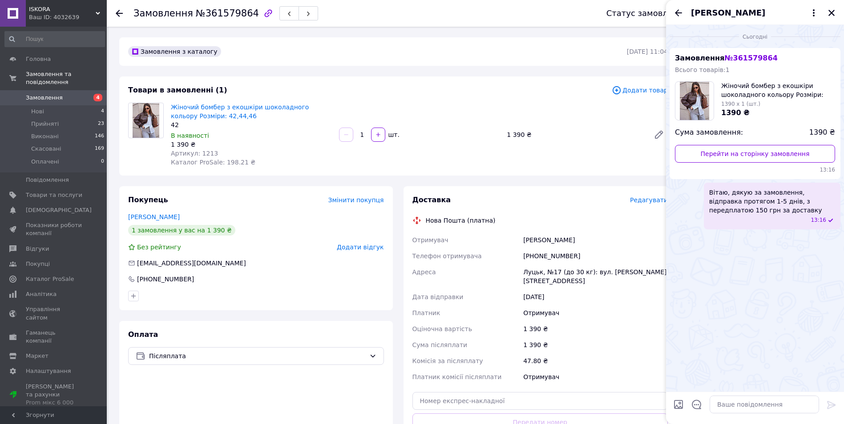
drag, startPoint x: 833, startPoint y: 11, endPoint x: 801, endPoint y: 27, distance: 36.2
click at [833, 10] on icon "Закрити" at bounding box center [831, 13] width 8 height 8
